Goal: Task Accomplishment & Management: Use online tool/utility

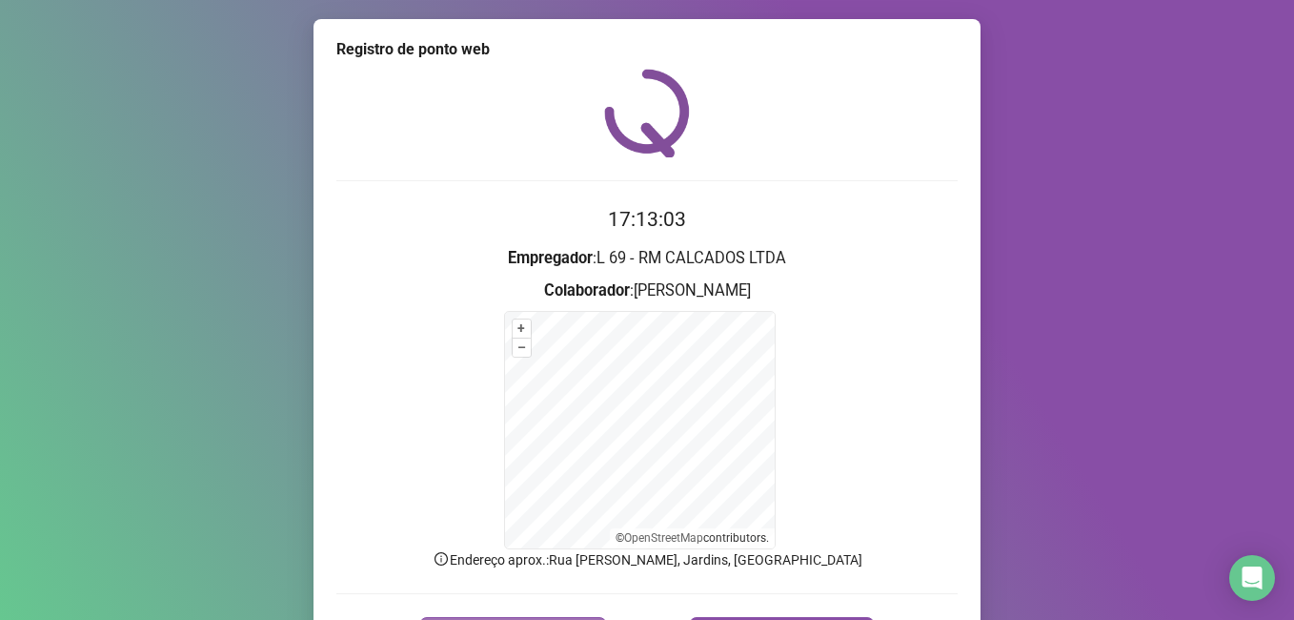
scroll to position [119, 0]
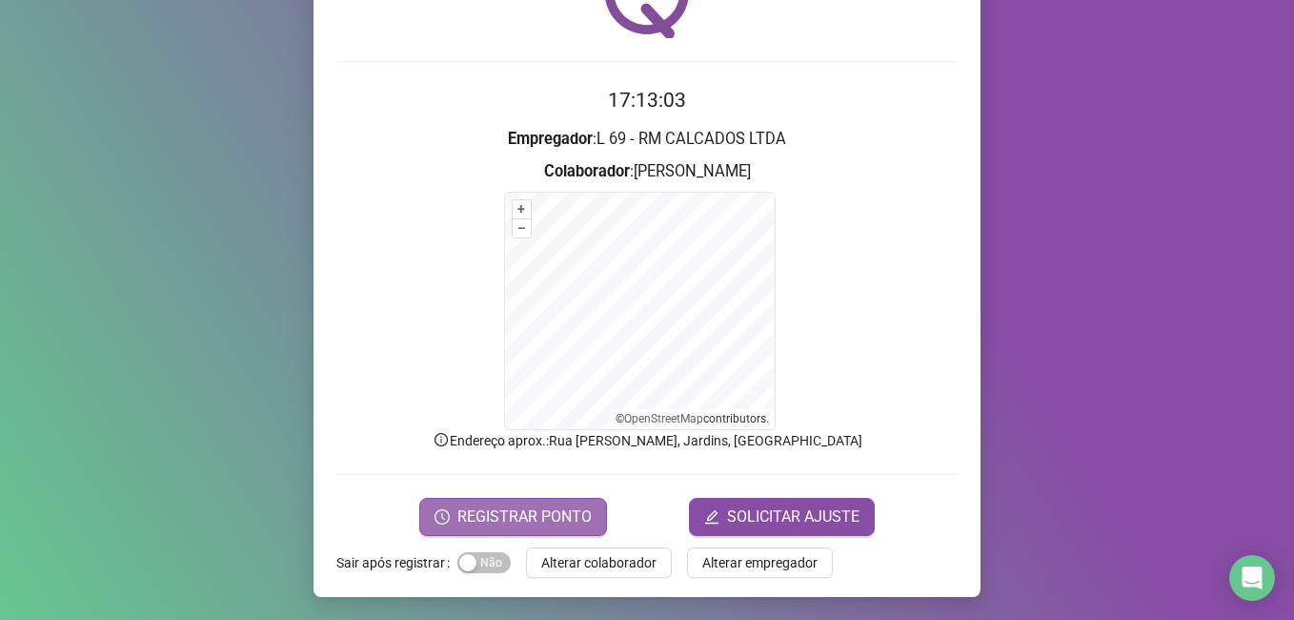
click at [488, 520] on span "REGISTRAR PONTO" at bounding box center [524, 516] width 134 height 23
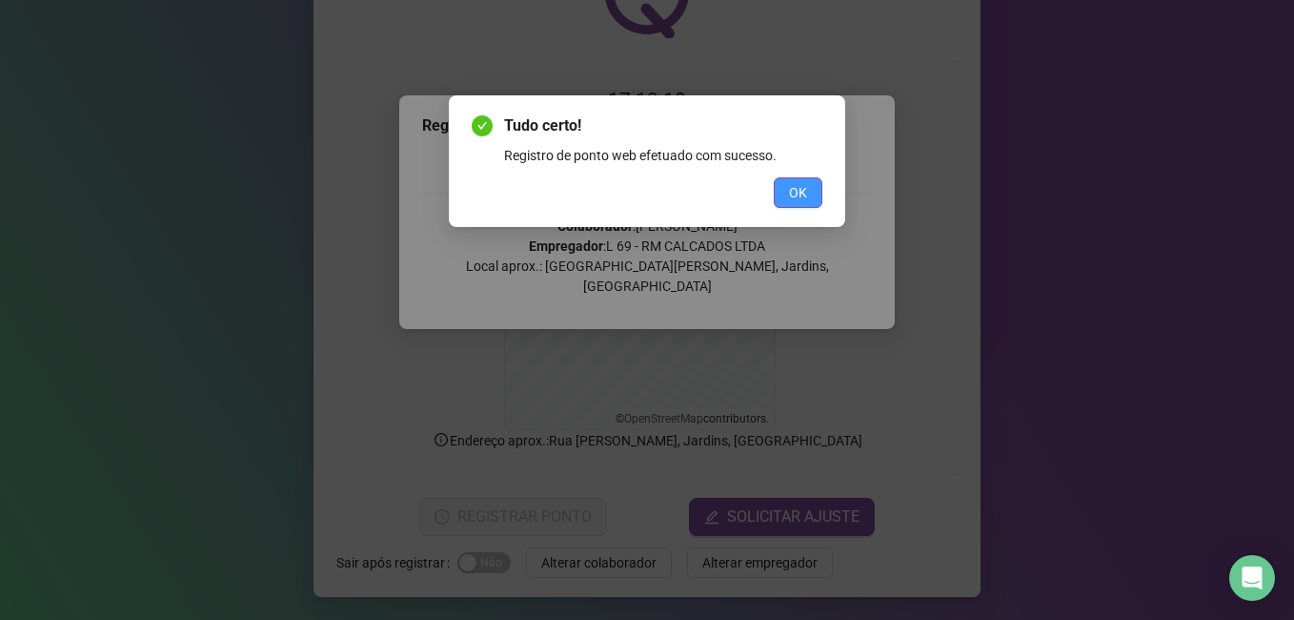
click at [815, 189] on button "OK" at bounding box center [798, 192] width 49 height 30
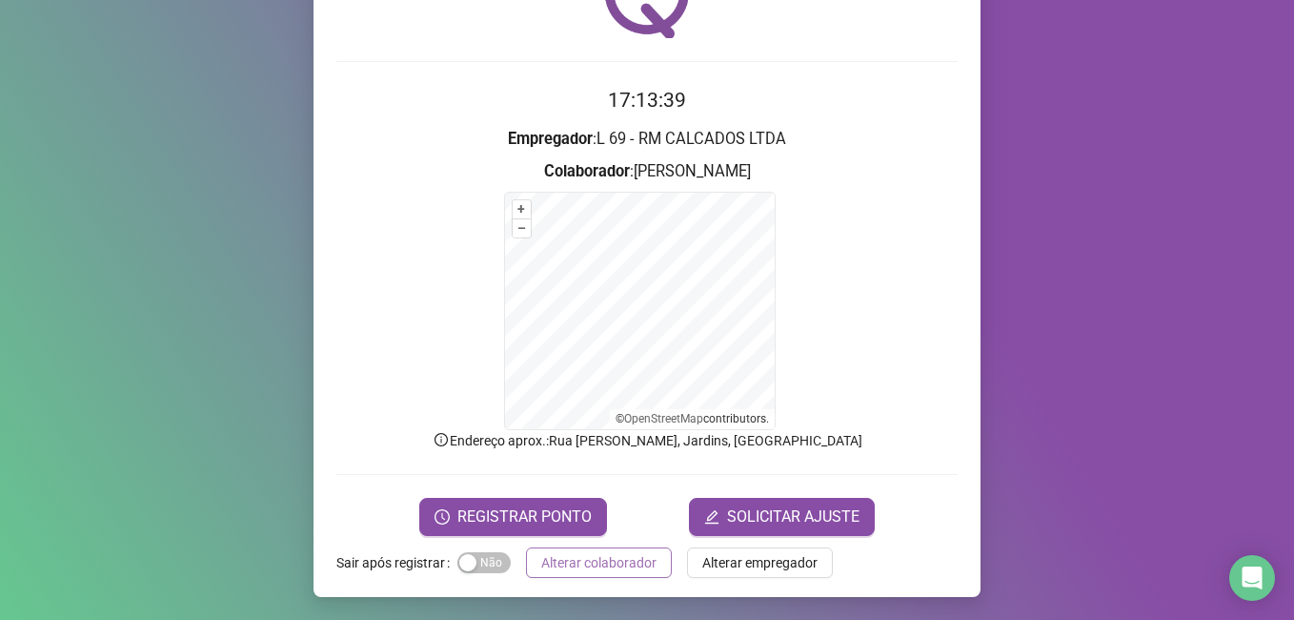
click at [620, 572] on span "Alterar colaborador" at bounding box center [598, 562] width 115 height 21
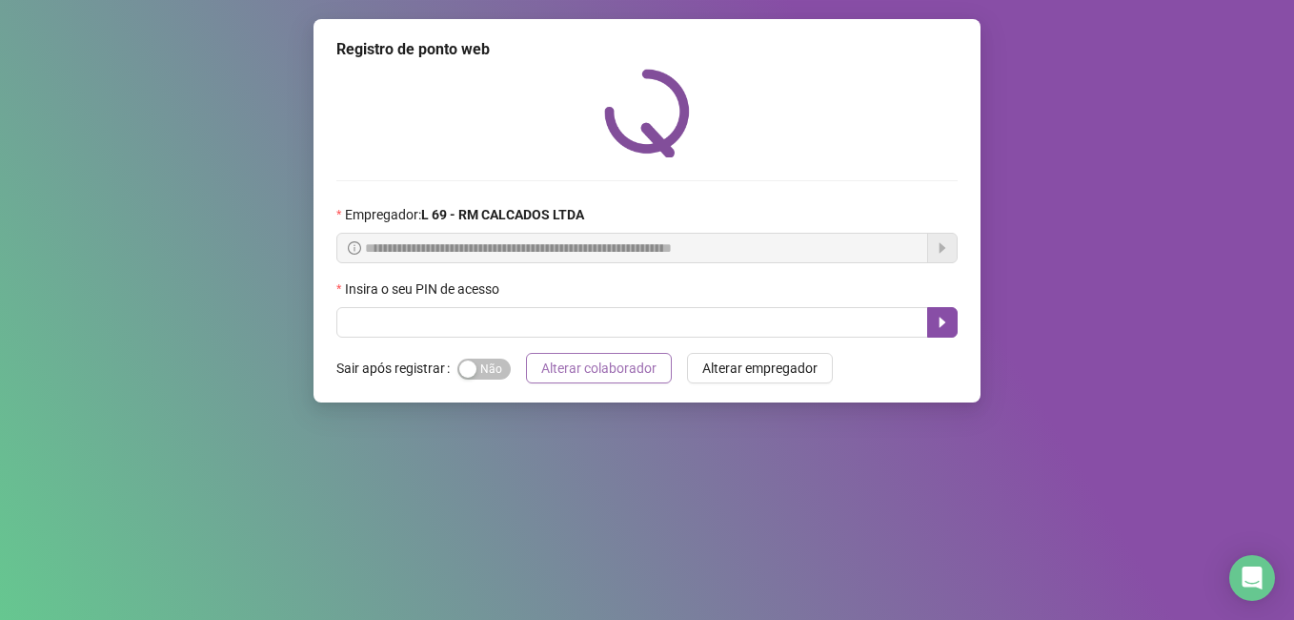
scroll to position [0, 0]
drag, startPoint x: 395, startPoint y: 329, endPoint x: 380, endPoint y: 314, distance: 20.9
click at [388, 320] on input "text" at bounding box center [632, 322] width 592 height 30
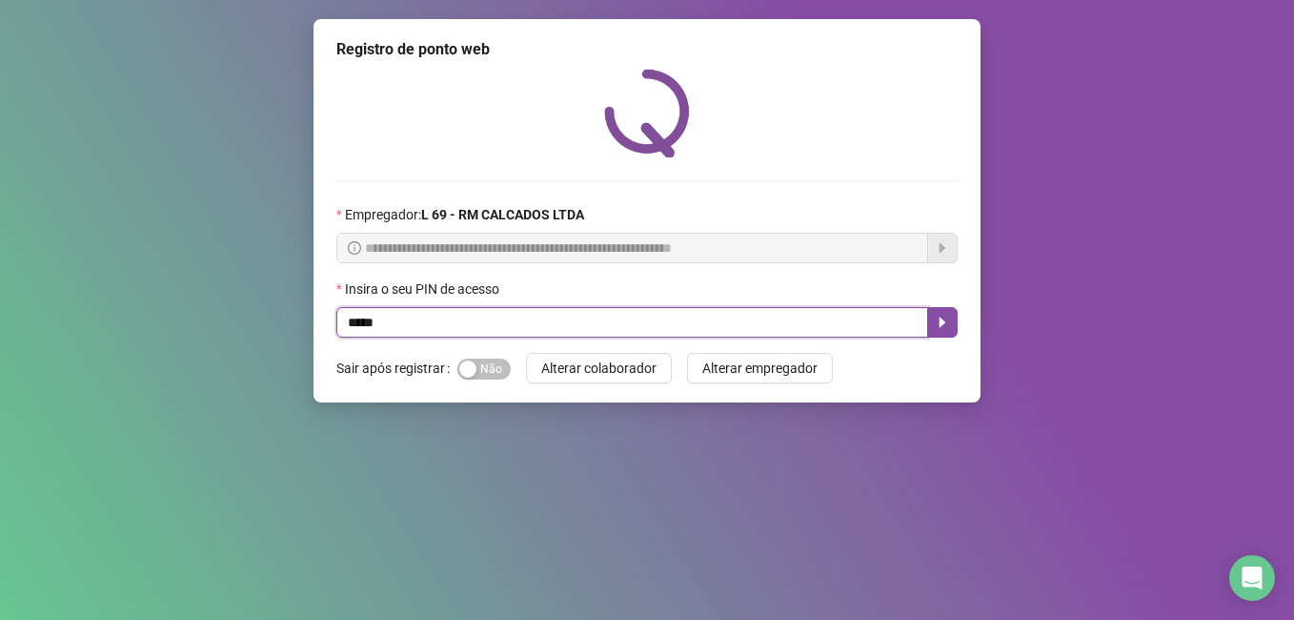
type input "*****"
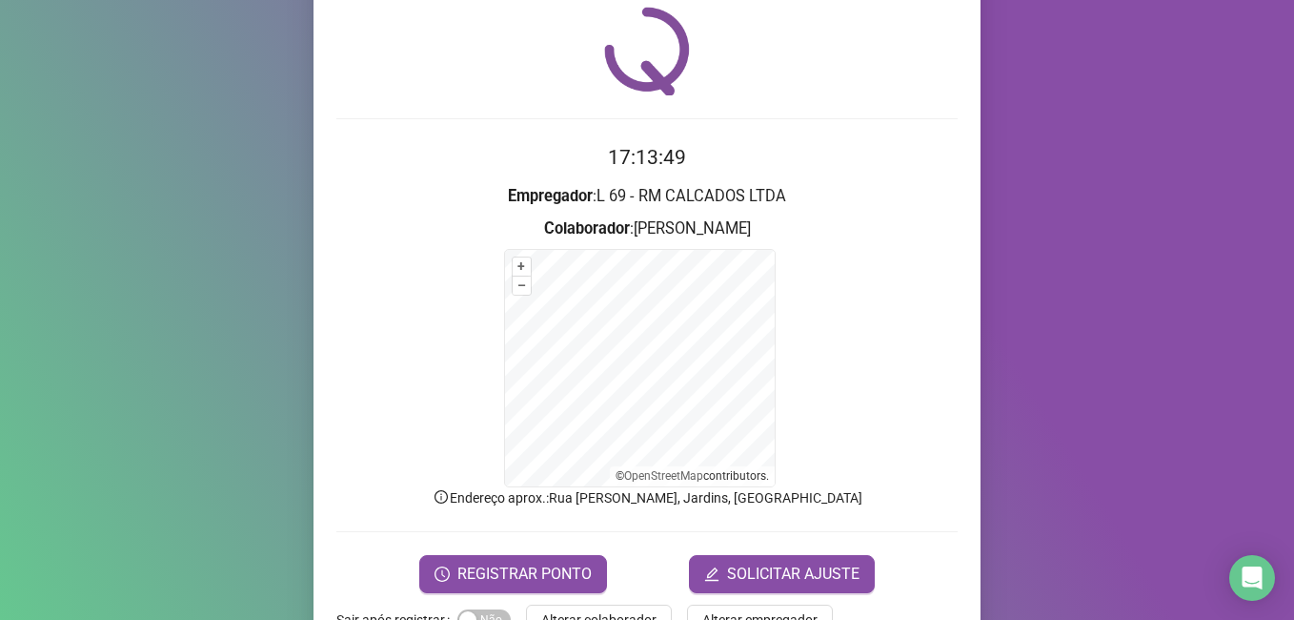
scroll to position [119, 0]
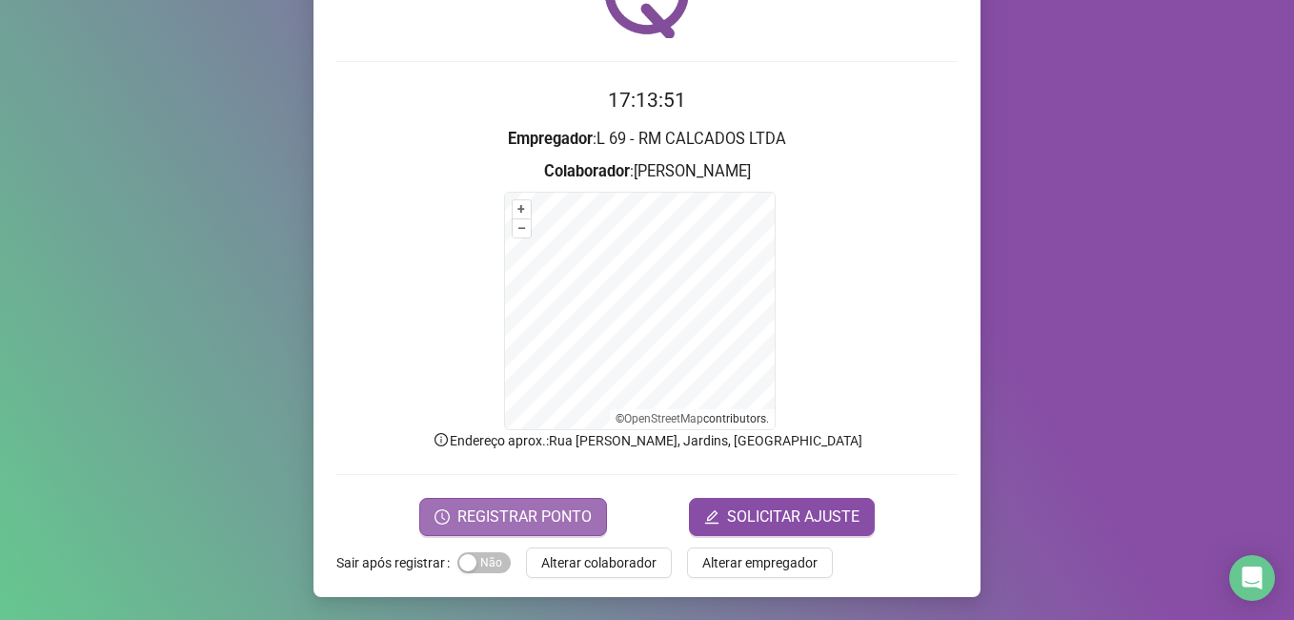
click at [497, 513] on span "REGISTRAR PONTO" at bounding box center [524, 516] width 134 height 23
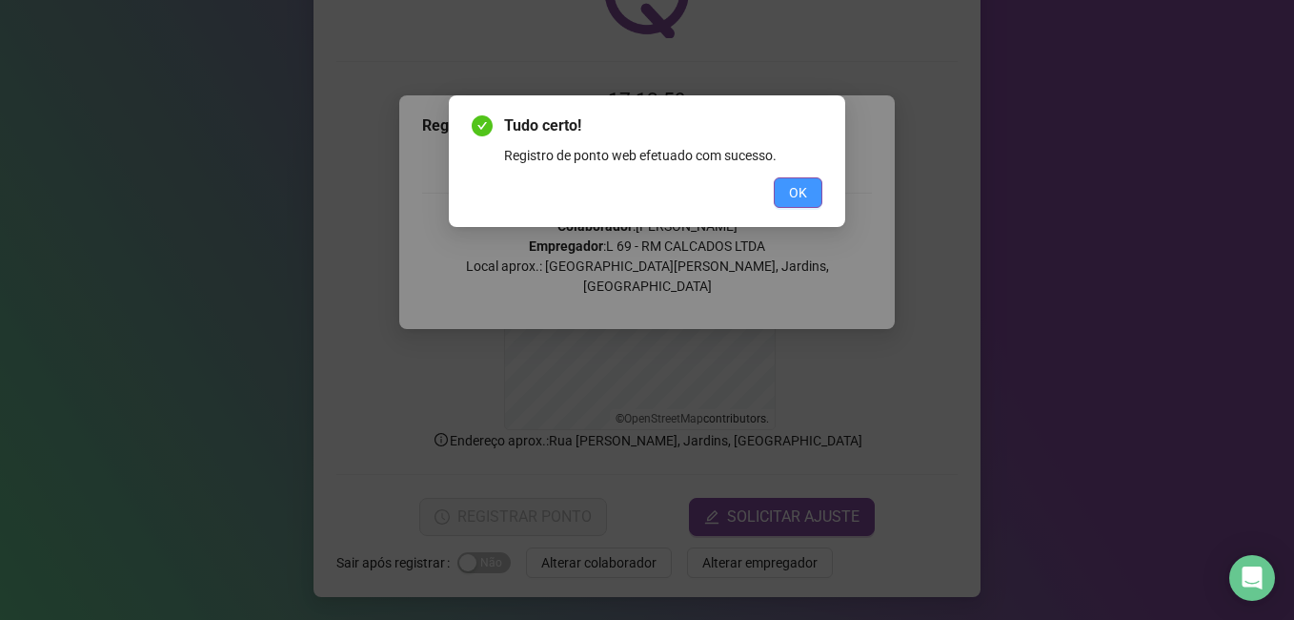
click at [791, 186] on span "OK" at bounding box center [798, 192] width 18 height 21
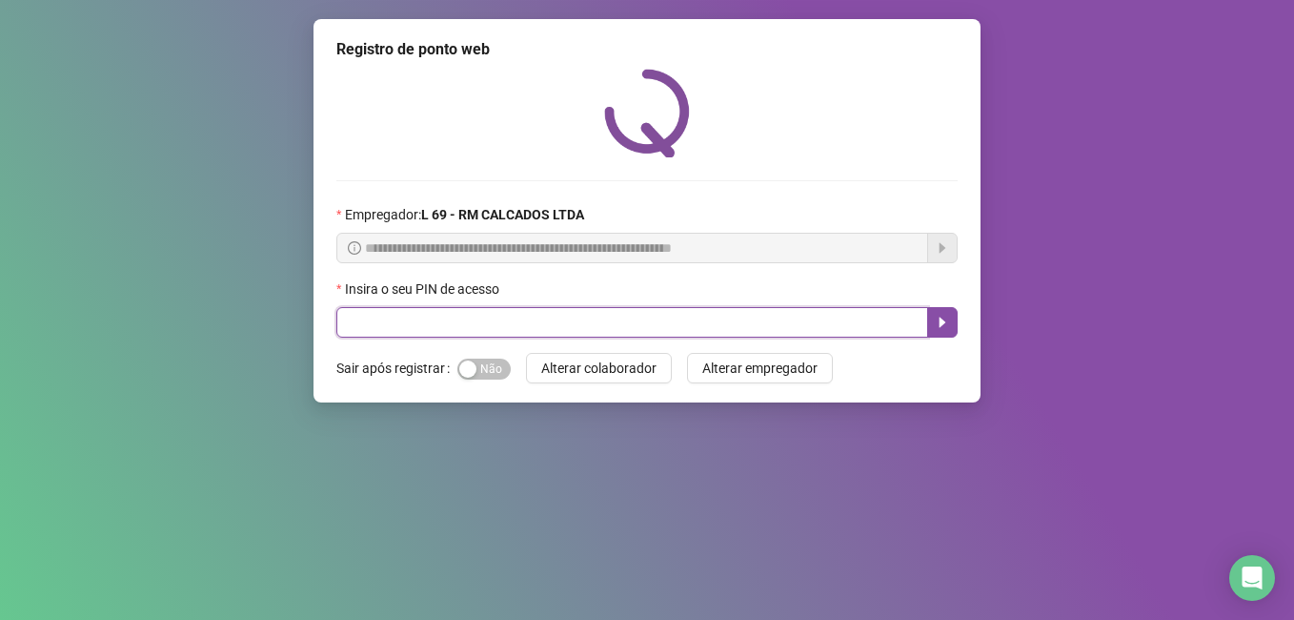
click at [437, 331] on input "text" at bounding box center [632, 322] width 592 height 30
type input "*****"
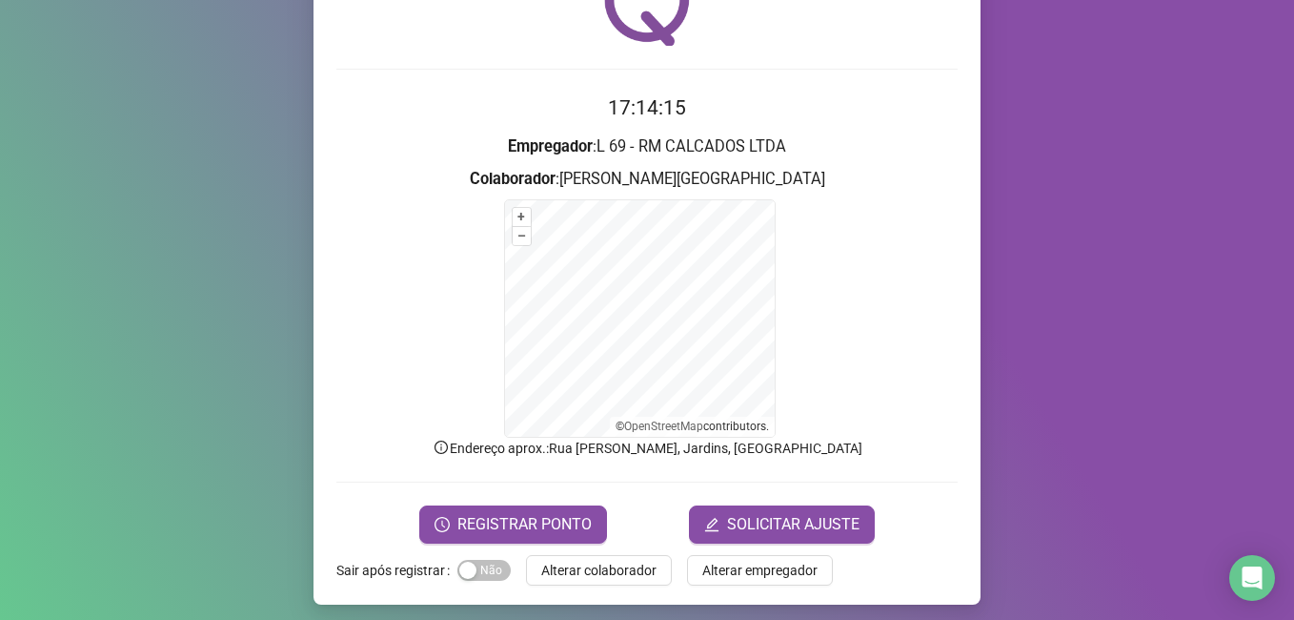
scroll to position [119, 0]
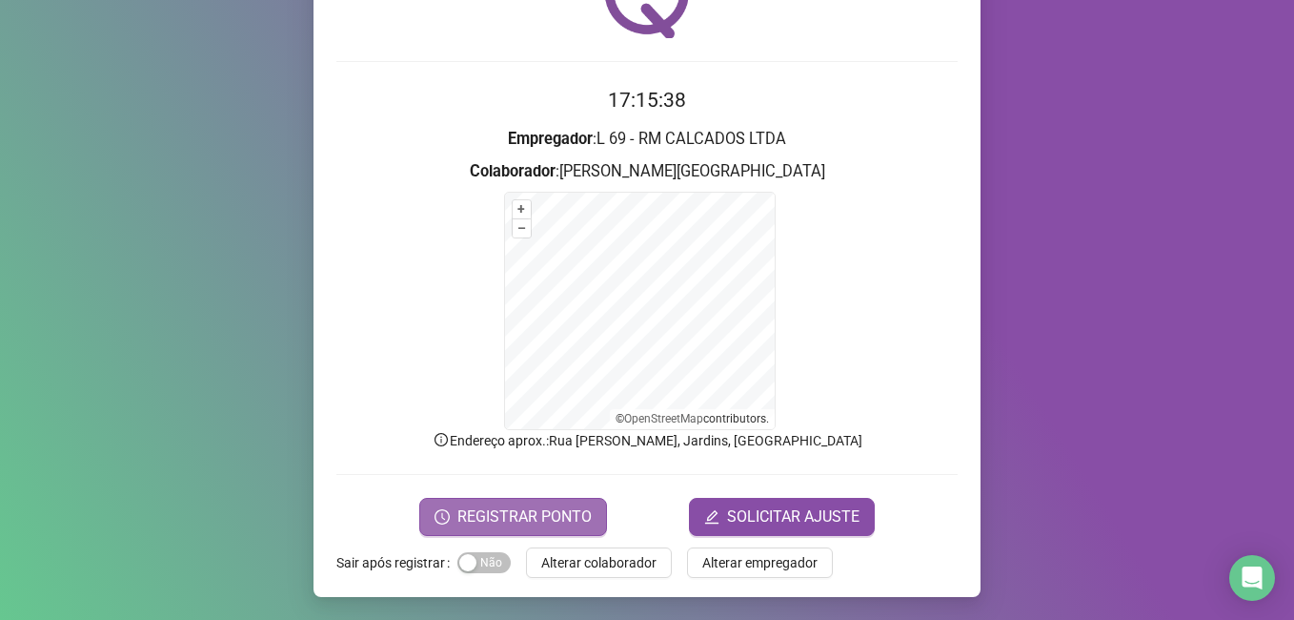
click at [490, 516] on span "REGISTRAR PONTO" at bounding box center [524, 516] width 134 height 23
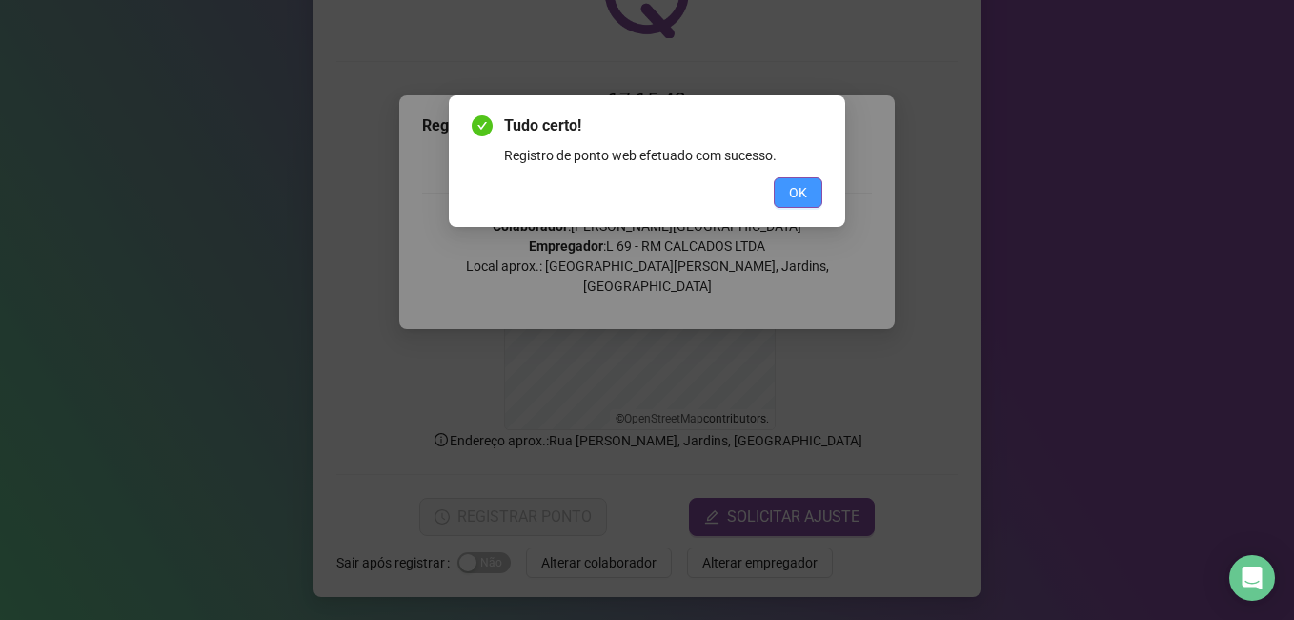
click at [800, 193] on span "OK" at bounding box center [798, 192] width 18 height 21
